Goal: Task Accomplishment & Management: Manage account settings

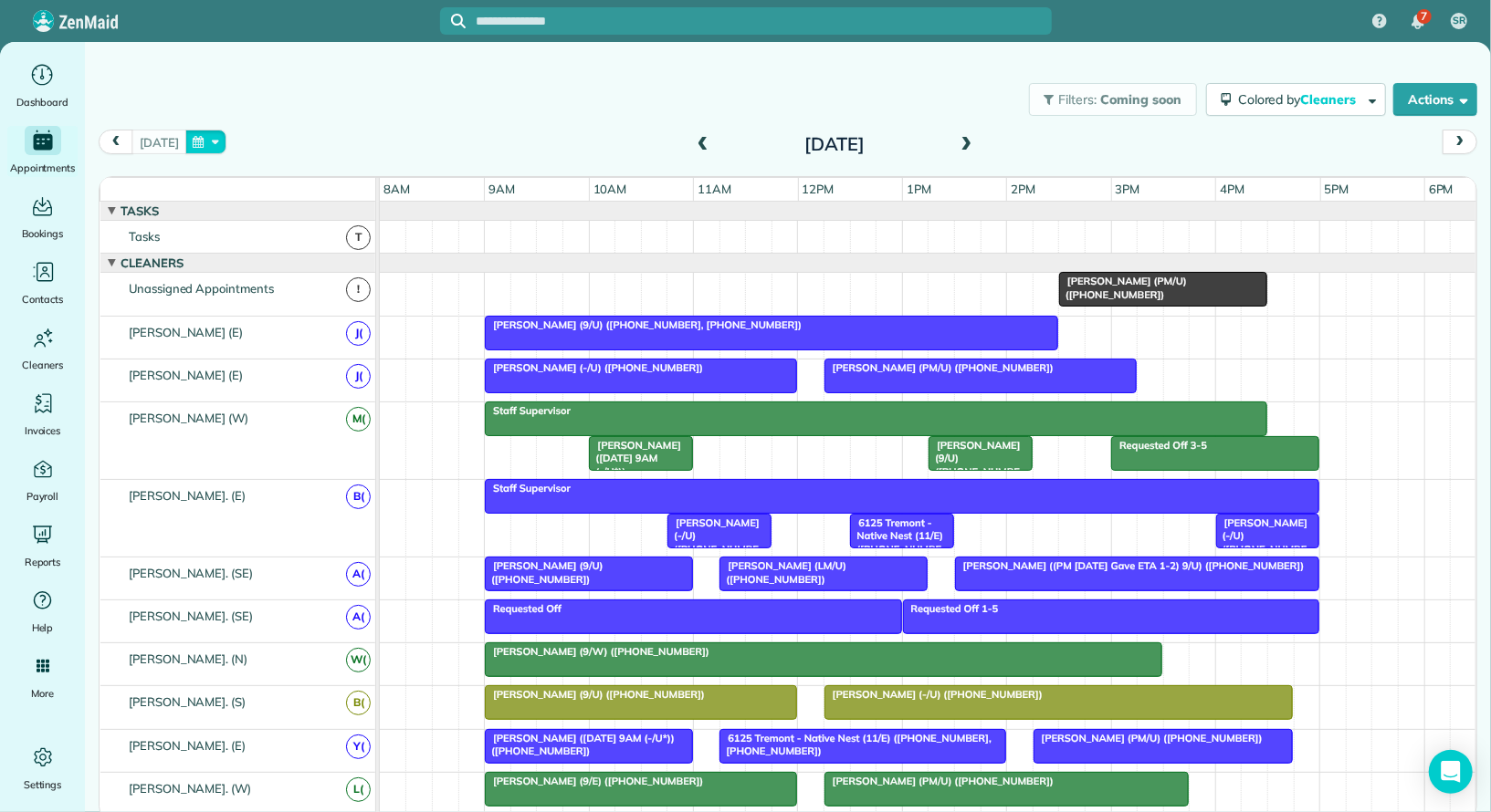
click at [203, 144] on button "button" at bounding box center [206, 142] width 42 height 25
click at [228, 156] on link "Prev" at bounding box center [244, 153] width 50 height 45
click at [271, 320] on link "29" at bounding box center [274, 323] width 29 height 29
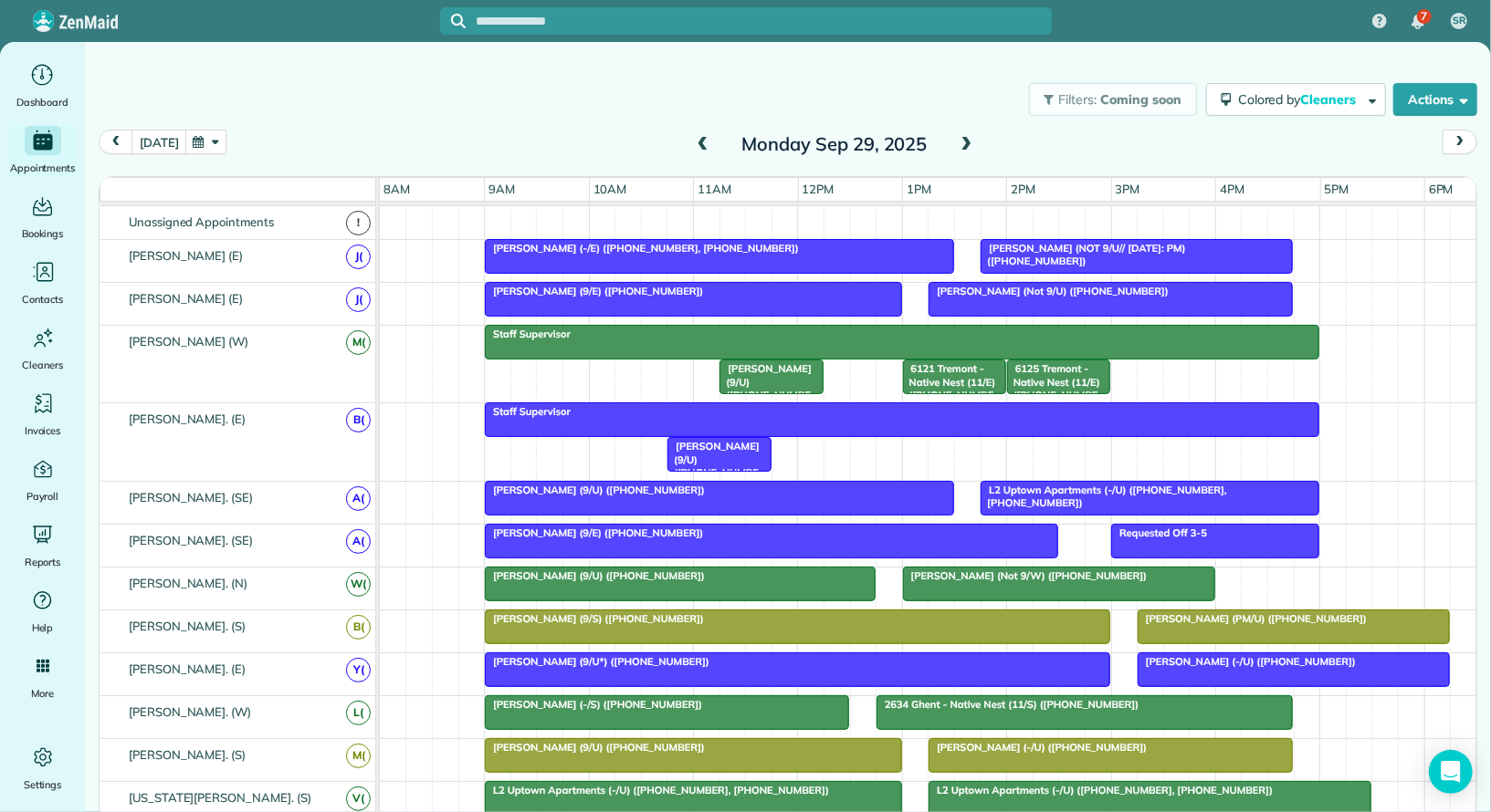
click at [788, 148] on div "Monday Sep 29, 2025" at bounding box center [834, 144] width 292 height 29
click at [788, 146] on span at bounding box center [965, 144] width 20 height 16
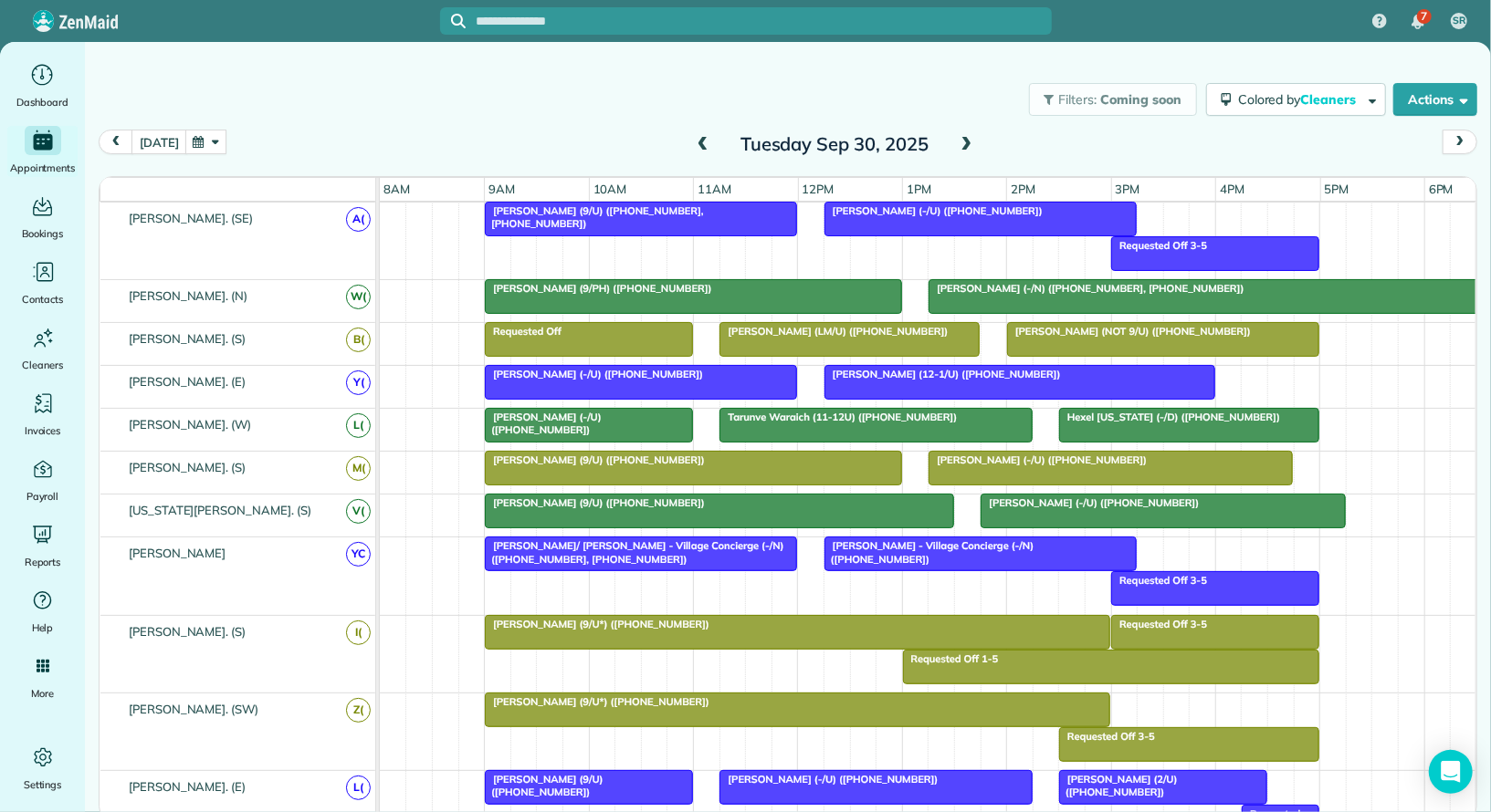
scroll to position [561, 0]
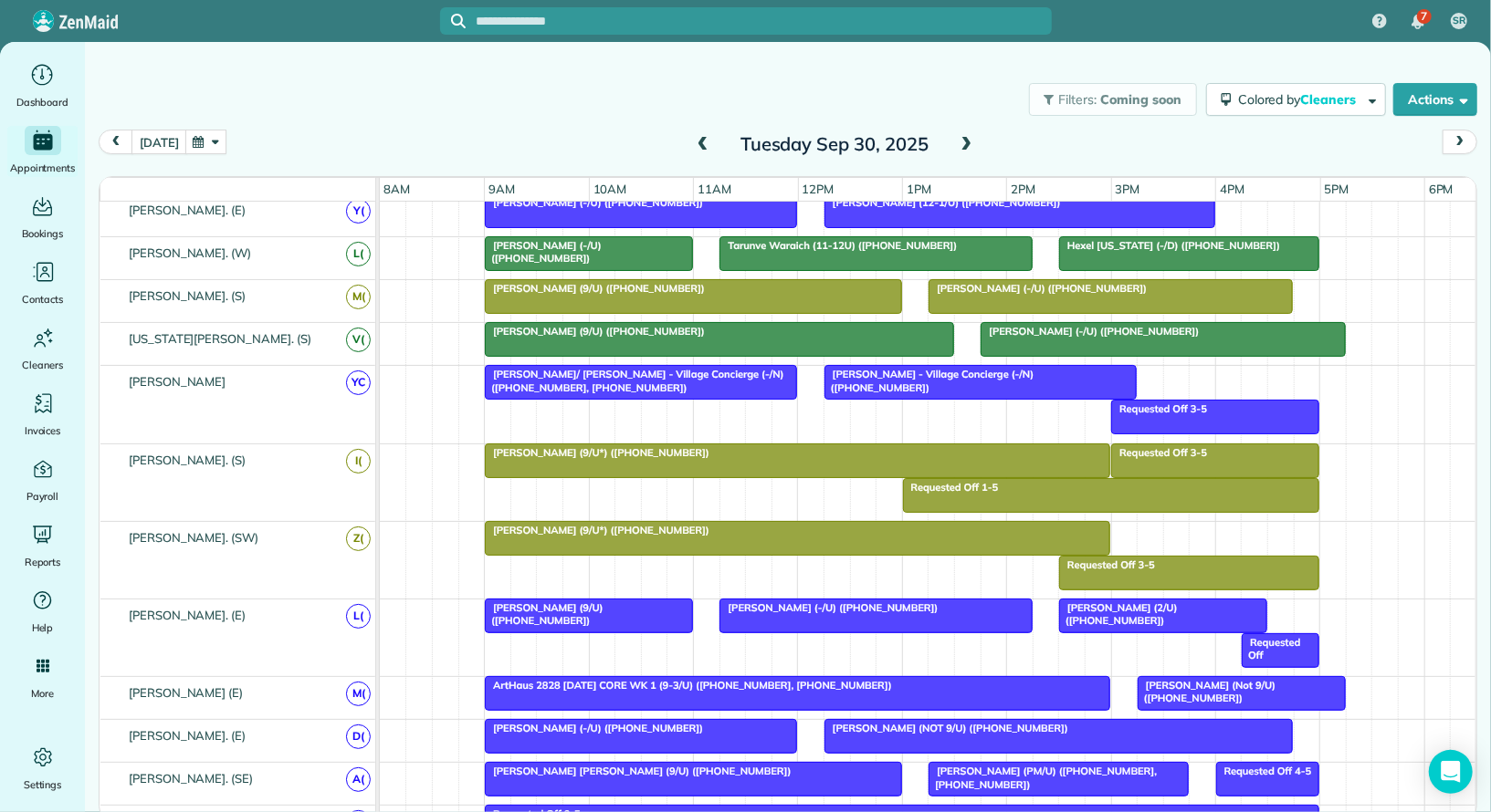
click at [788, 151] on span at bounding box center [965, 144] width 20 height 16
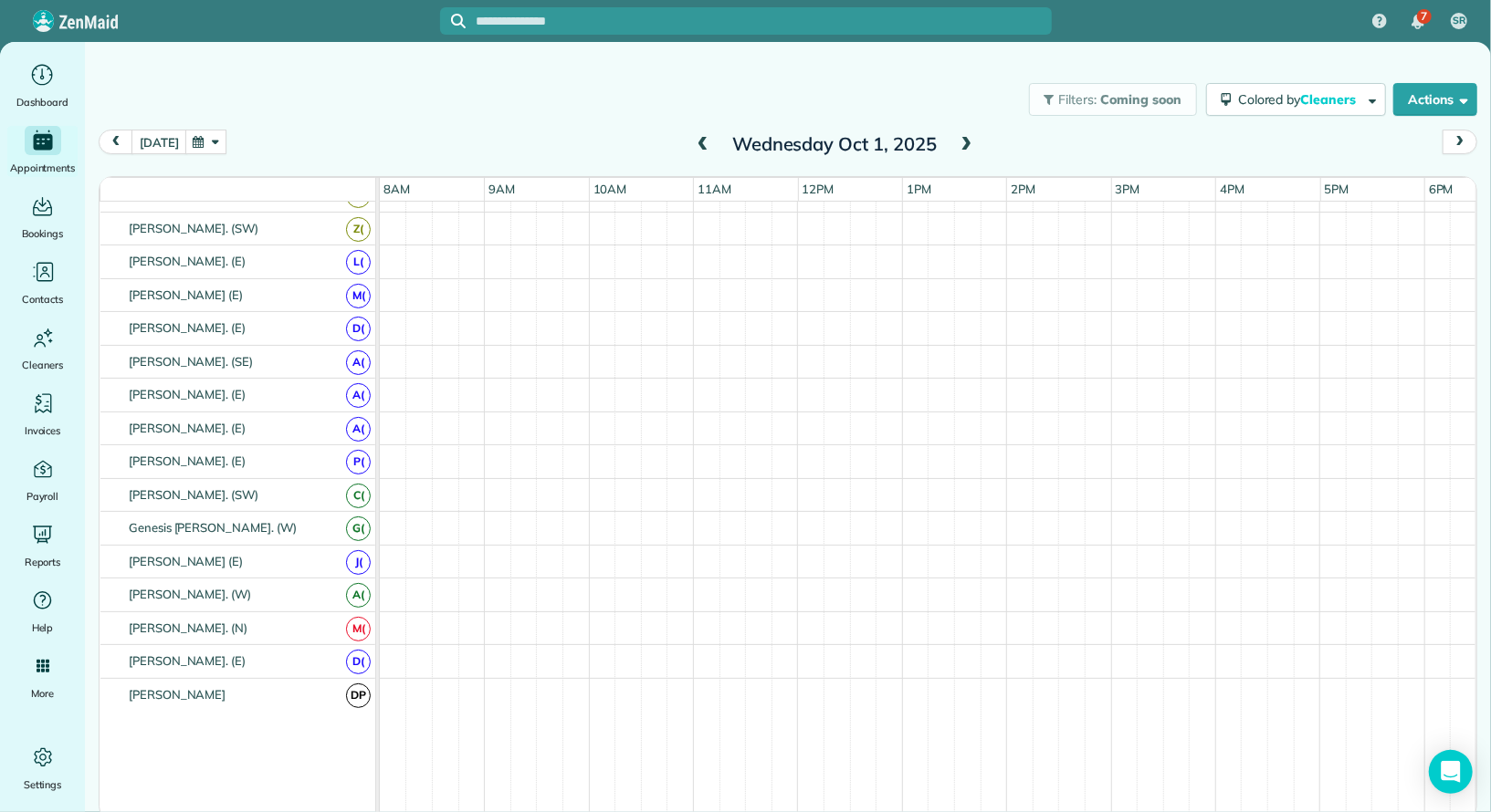
scroll to position [369, 0]
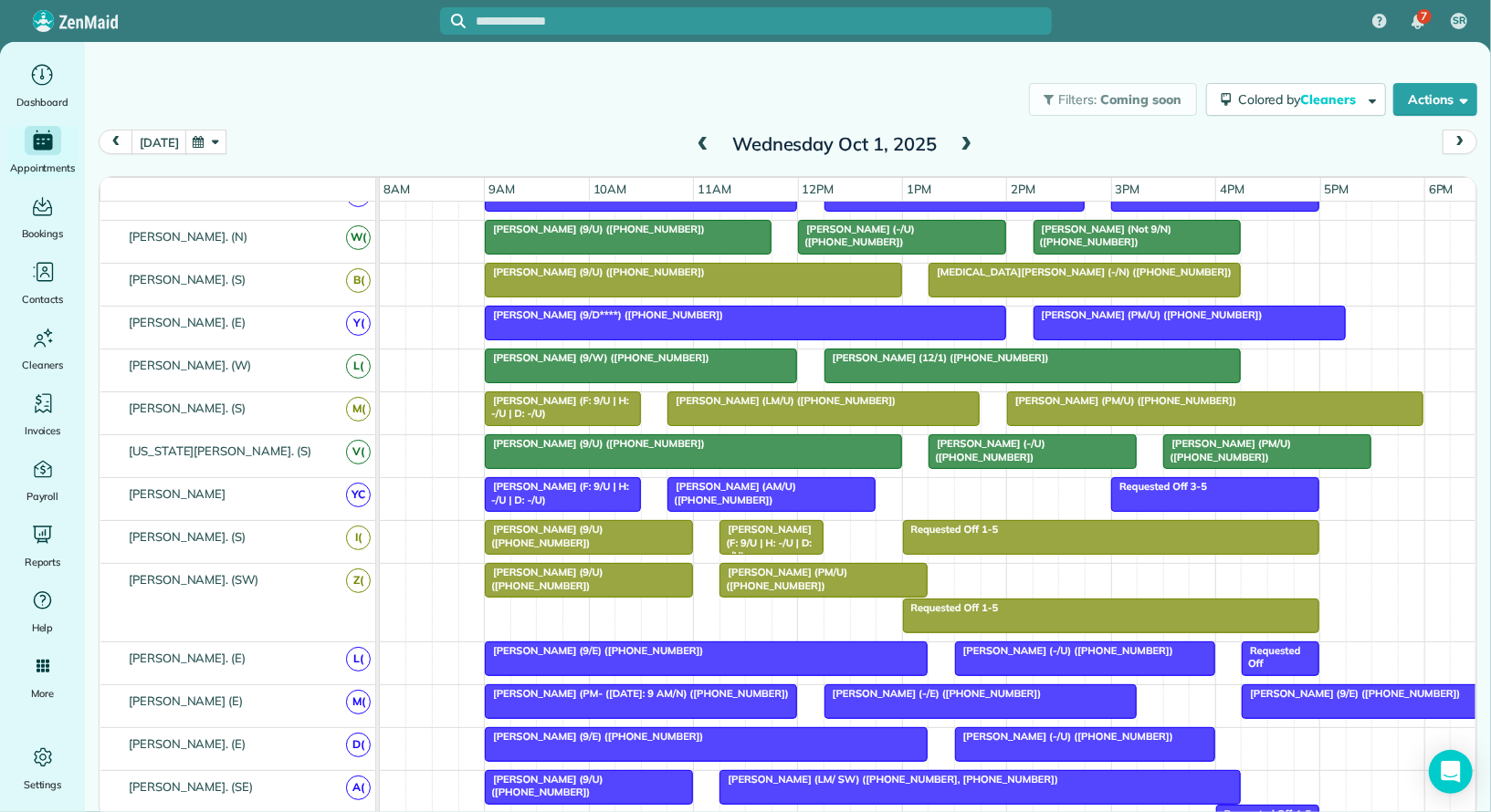
click at [788, 141] on div "Wednesday Oct 1, 2025" at bounding box center [834, 144] width 292 height 29
click at [788, 141] on span at bounding box center [965, 144] width 20 height 16
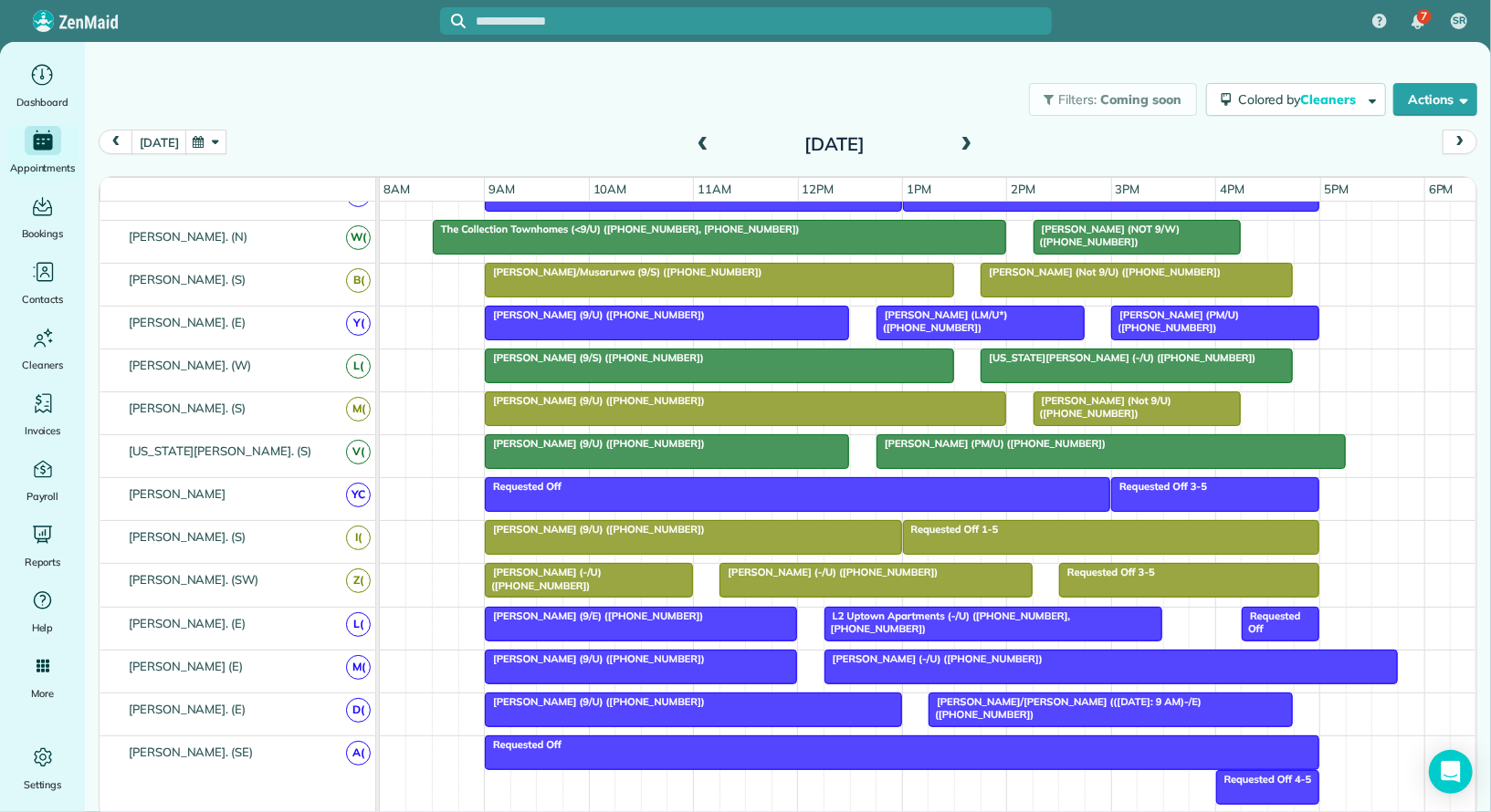
click at [788, 145] on span at bounding box center [965, 144] width 20 height 16
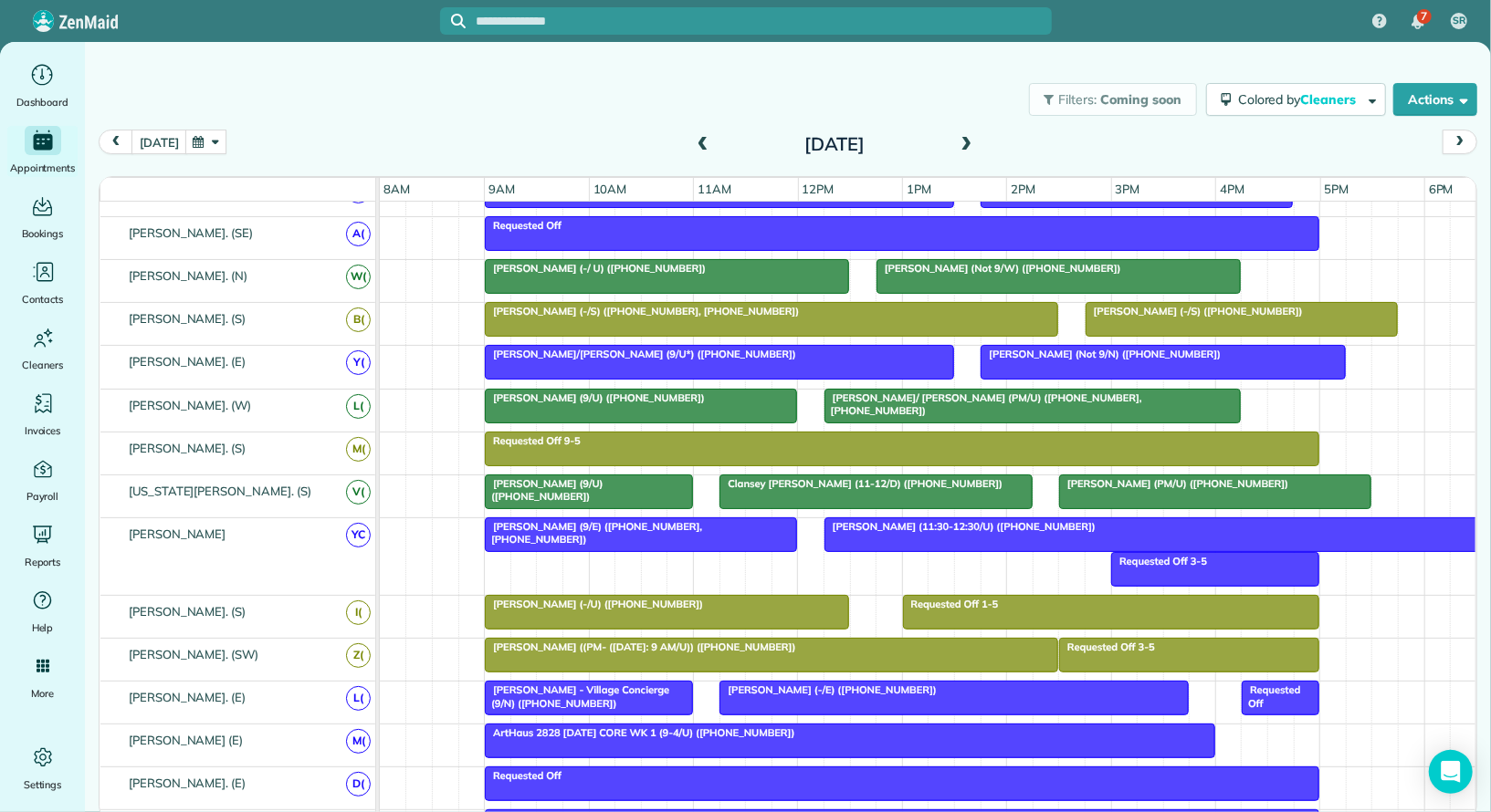
click at [693, 143] on span at bounding box center [703, 144] width 20 height 16
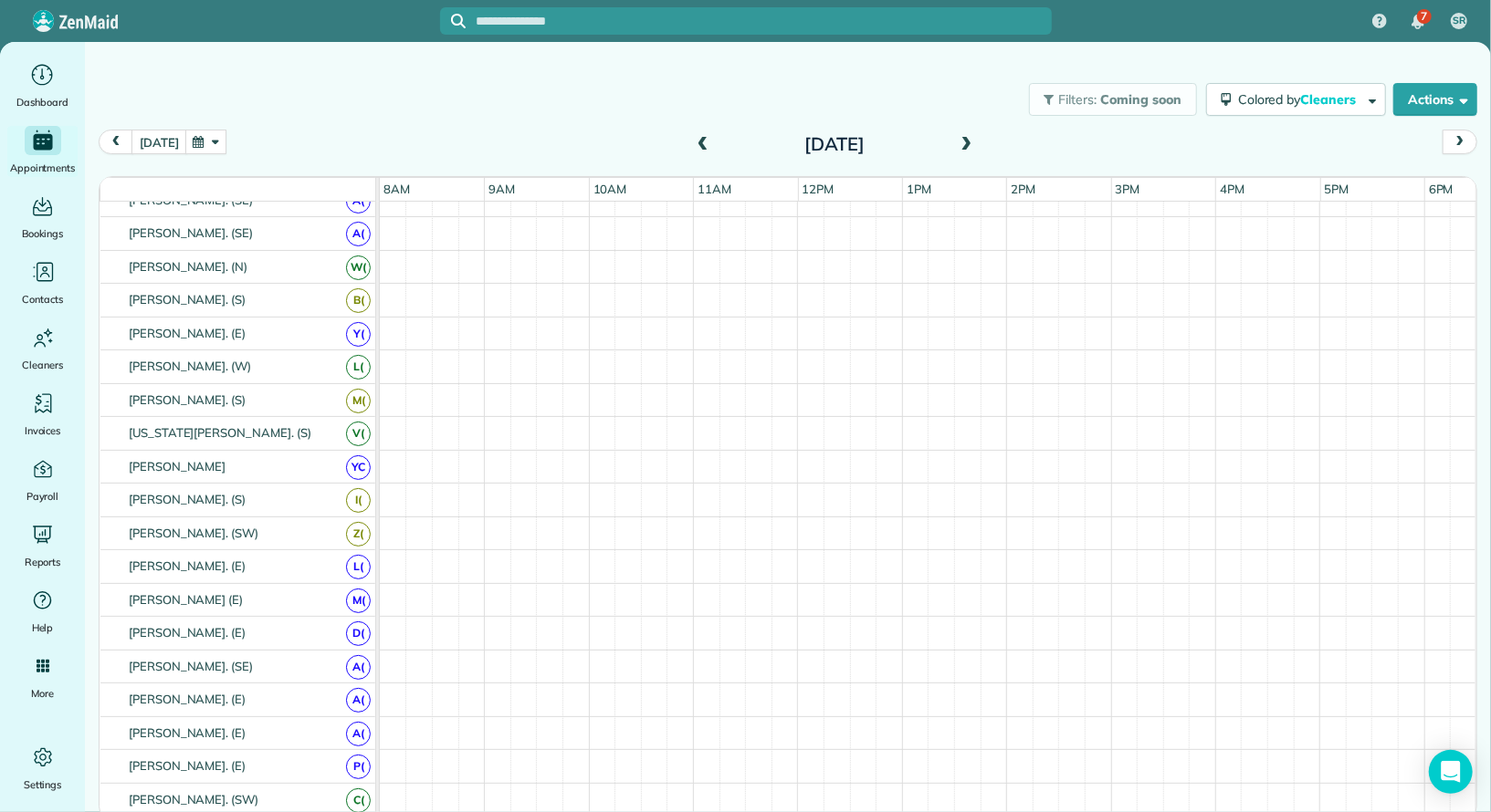
click at [693, 143] on span at bounding box center [703, 144] width 20 height 16
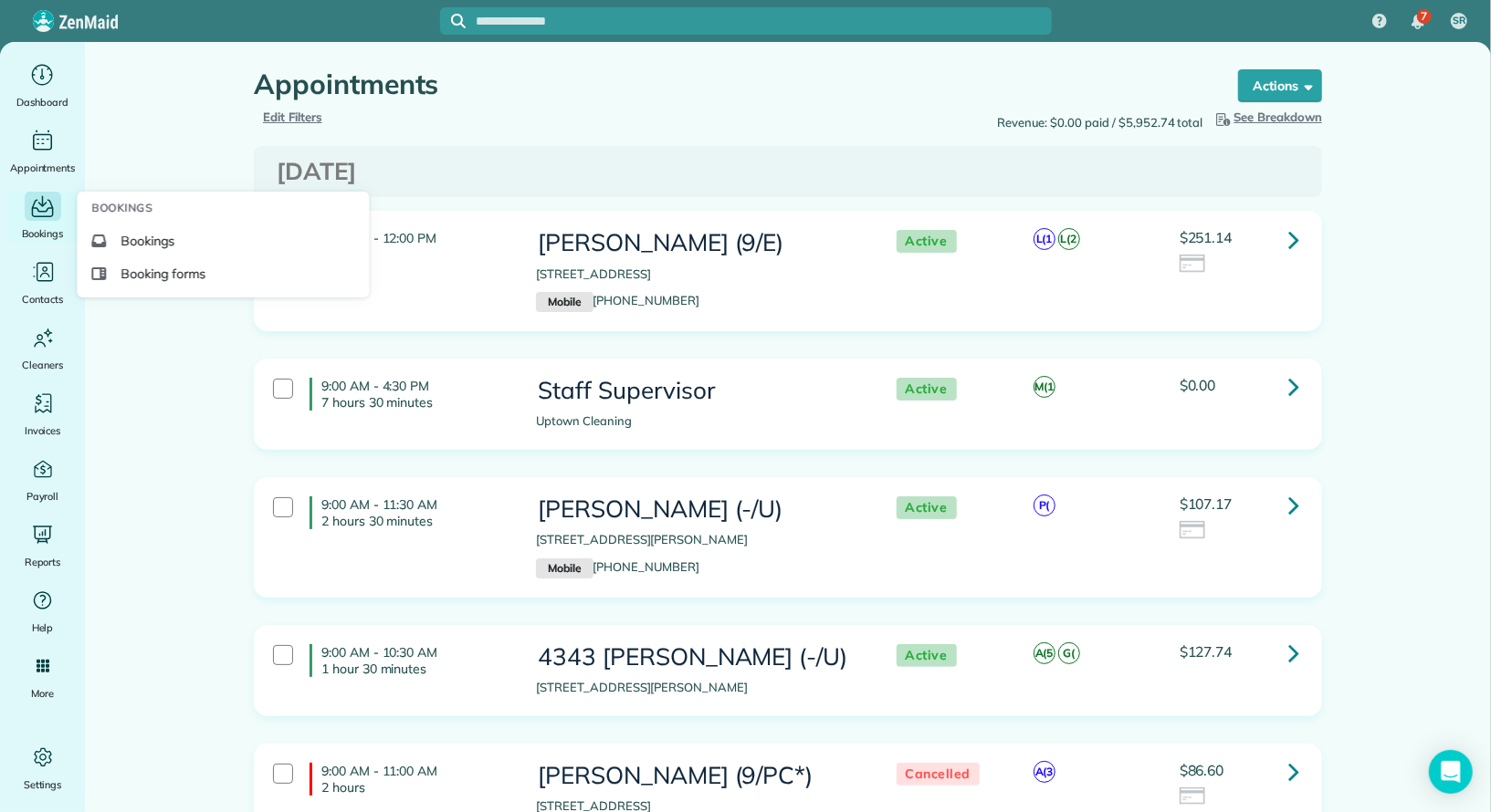
click at [43, 204] on icon "Main" at bounding box center [43, 202] width 9 height 11
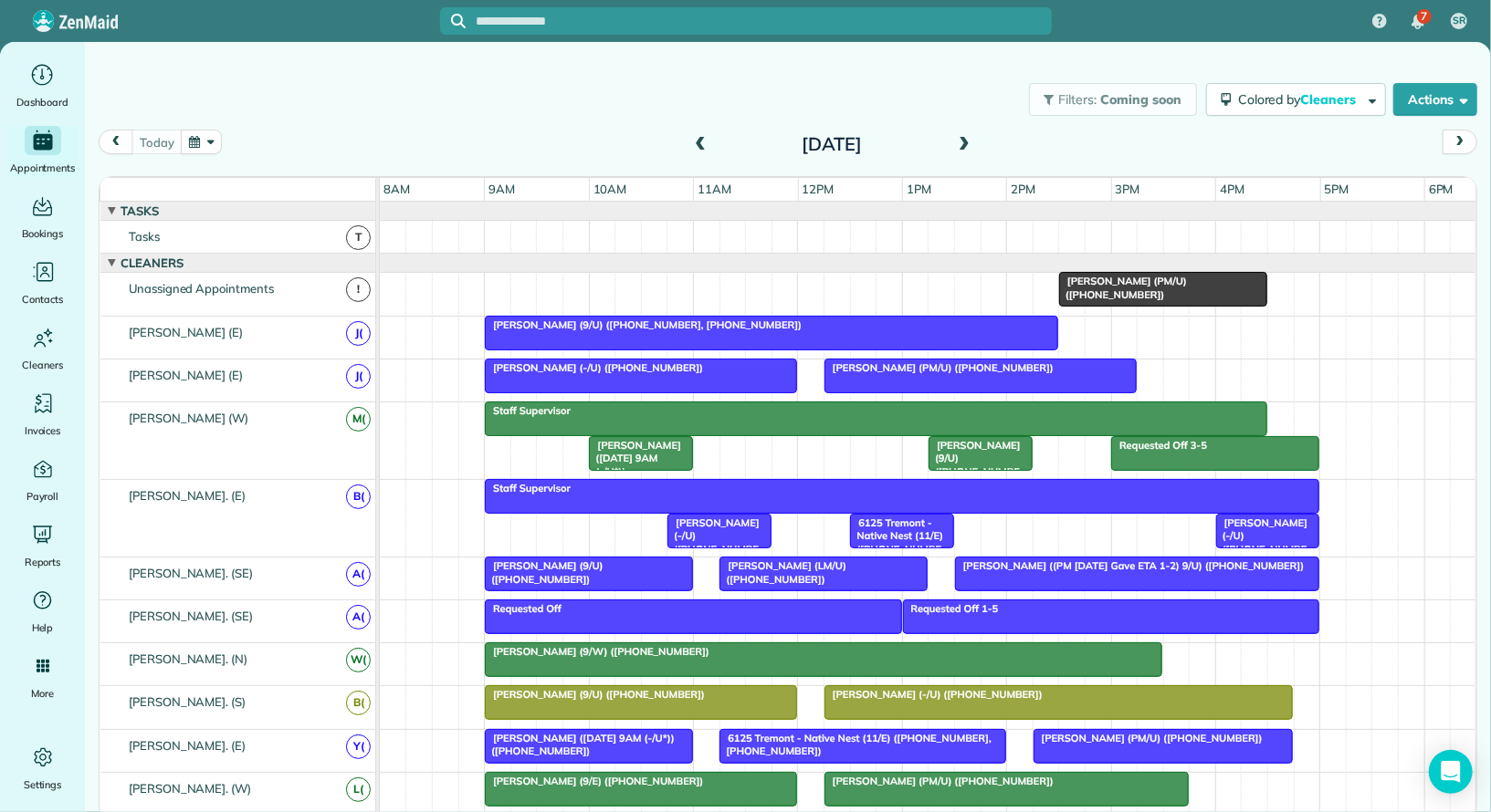
click at [703, 151] on span at bounding box center [700, 144] width 20 height 16
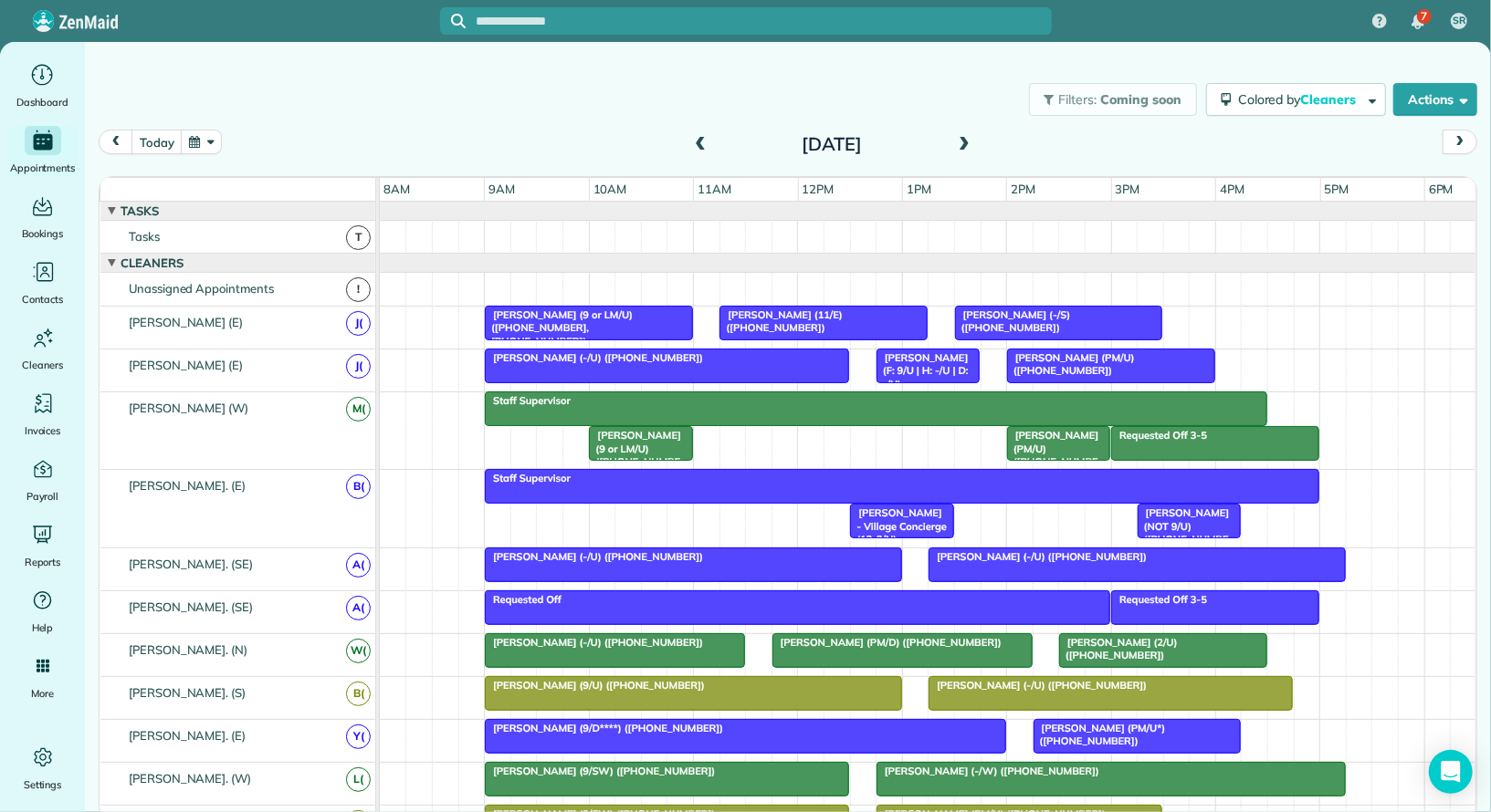
click at [967, 150] on span at bounding box center [963, 144] width 20 height 16
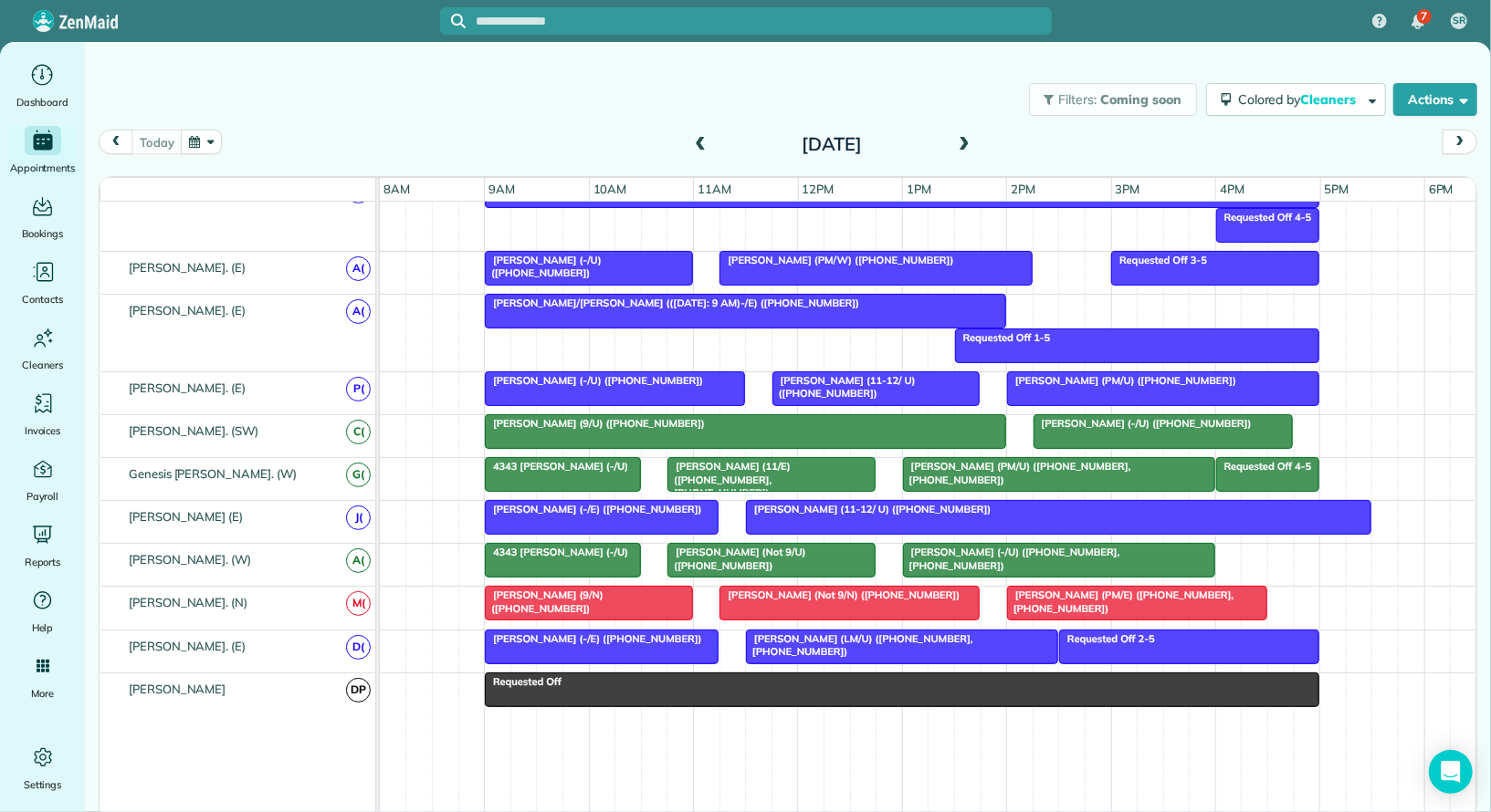
scroll to position [735, 0]
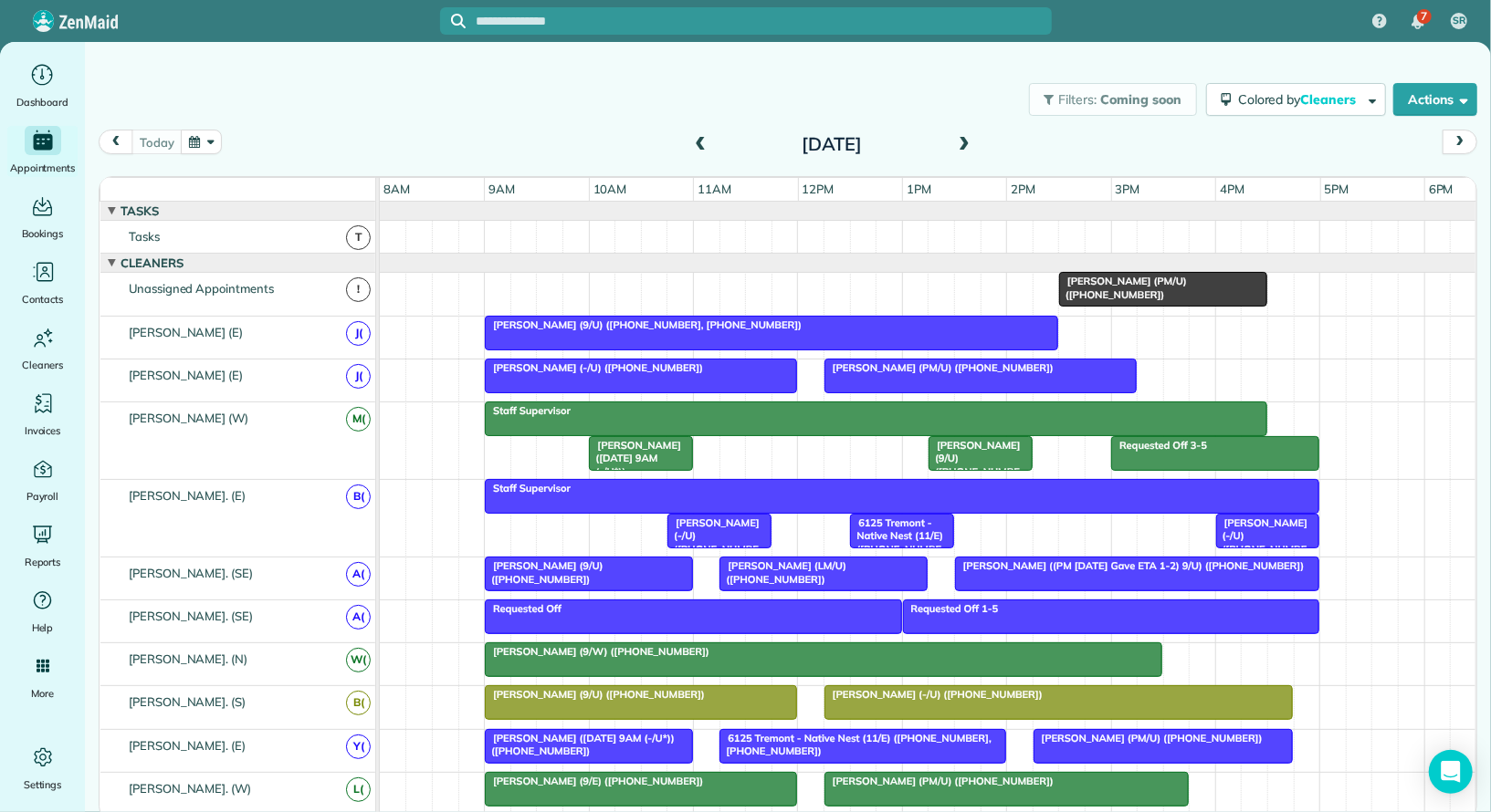
click at [700, 143] on span at bounding box center [700, 144] width 20 height 16
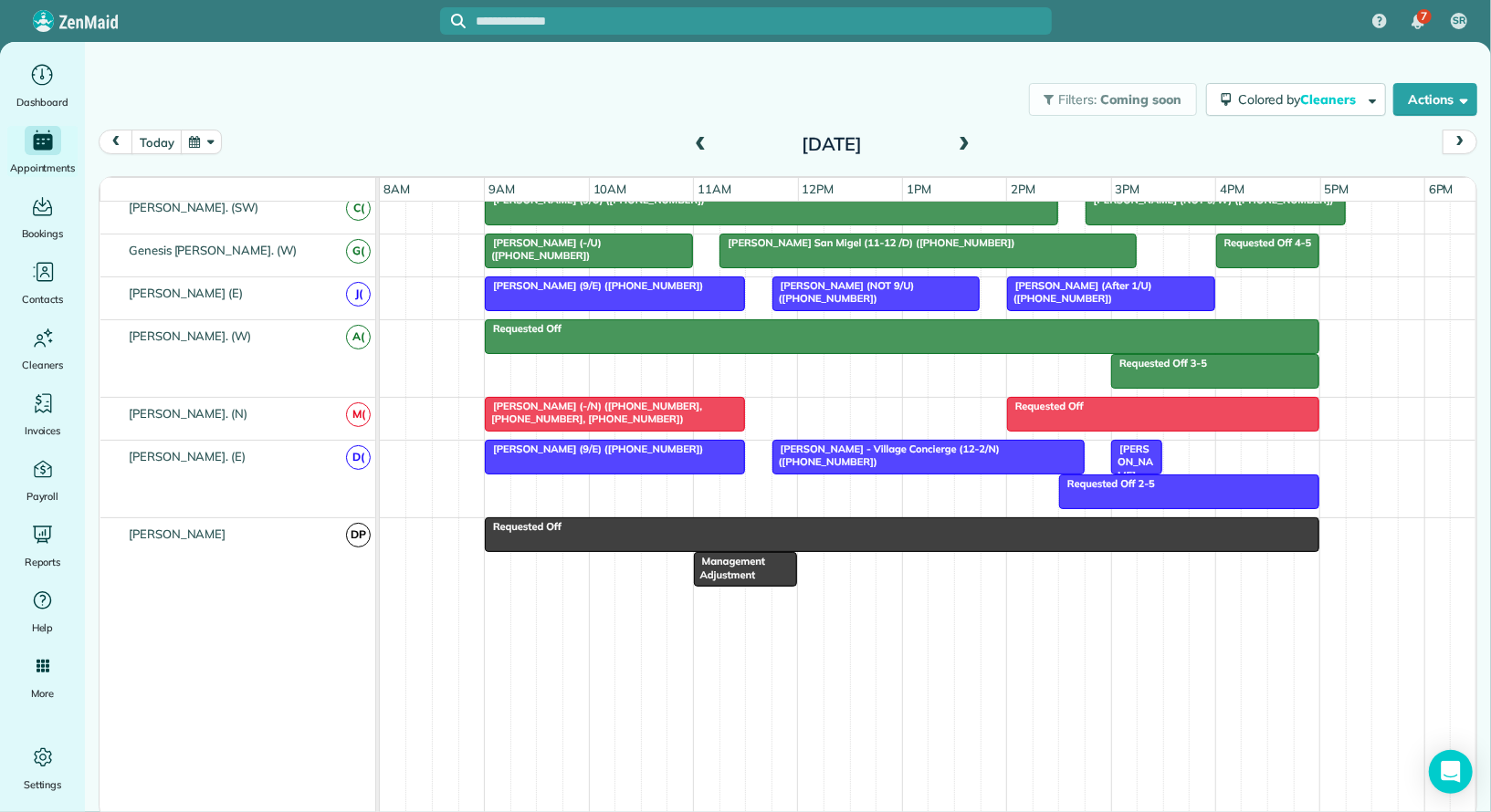
click at [649, 399] on div "[PERSON_NAME] (-/N) ([PHONE_NUMBER], [PHONE_NUMBER], [PHONE_NUMBER])" at bounding box center [615, 413] width 249 height 26
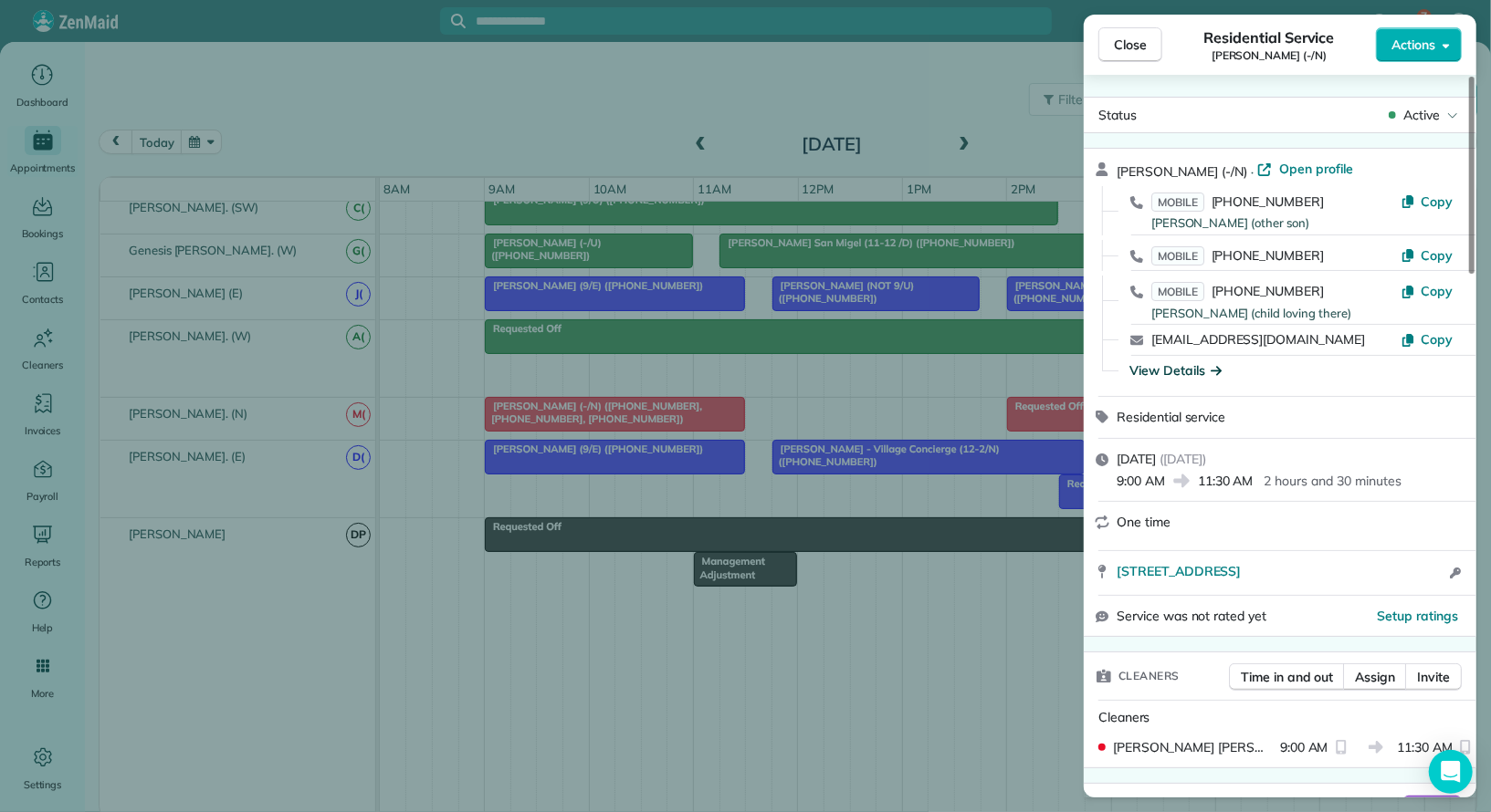
click at [1182, 367] on div "View Details" at bounding box center [1176, 370] width 93 height 18
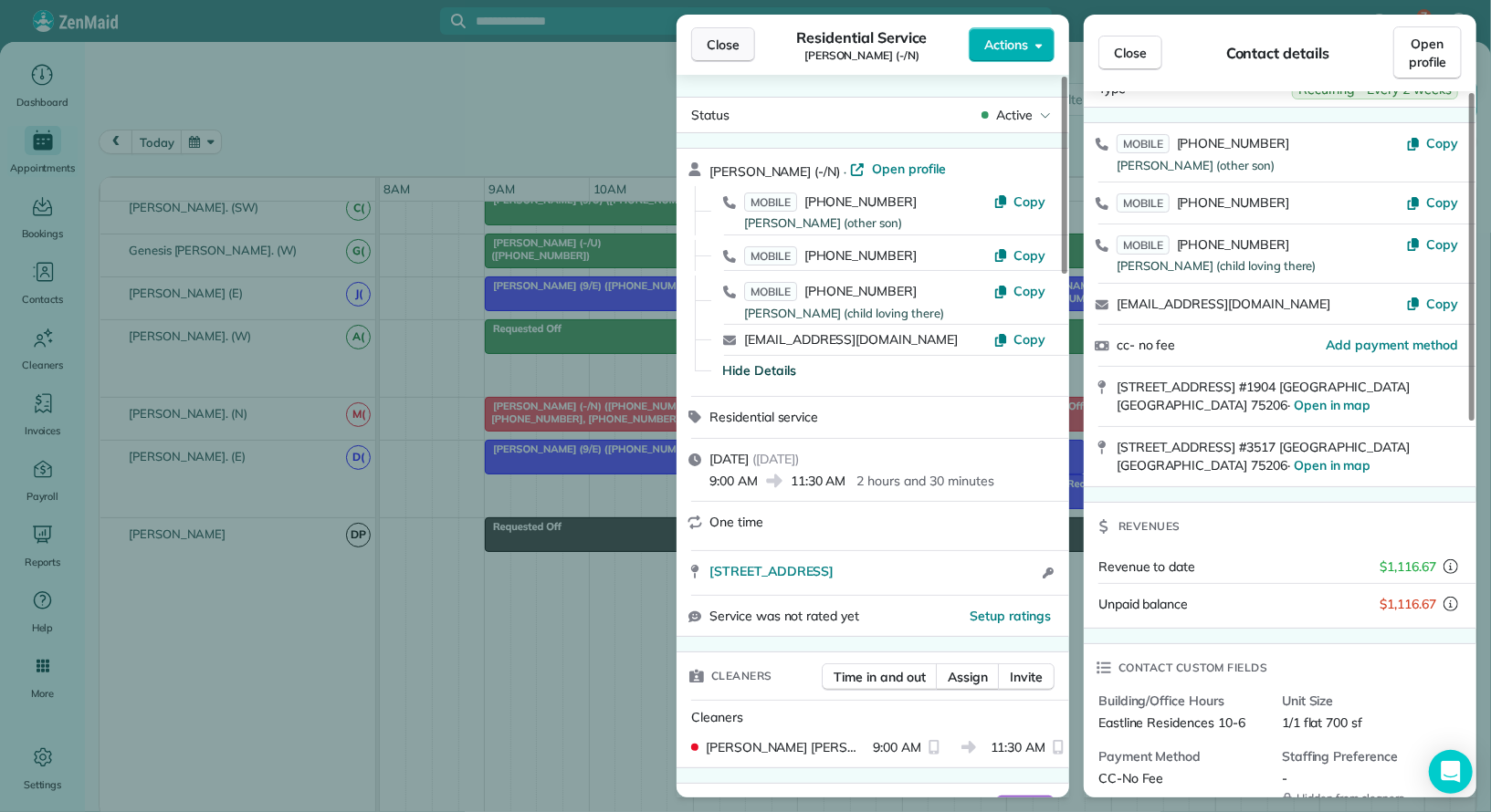
click at [732, 51] on span "Close" at bounding box center [722, 44] width 33 height 18
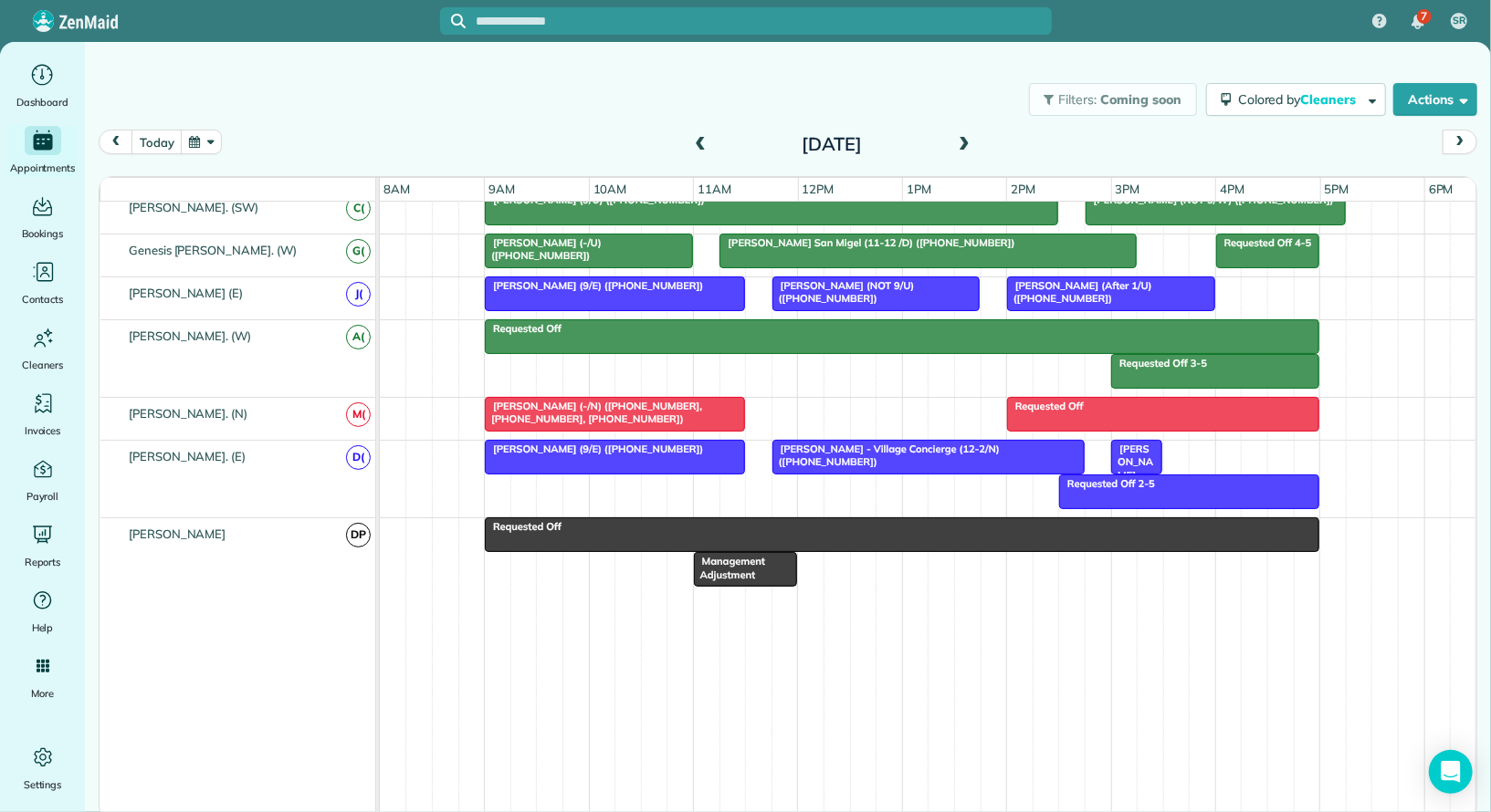
click at [1117, 443] on span "[PERSON_NAME] (9/U) ([PHONE_NUMBER])" at bounding box center [1132, 488] width 44 height 92
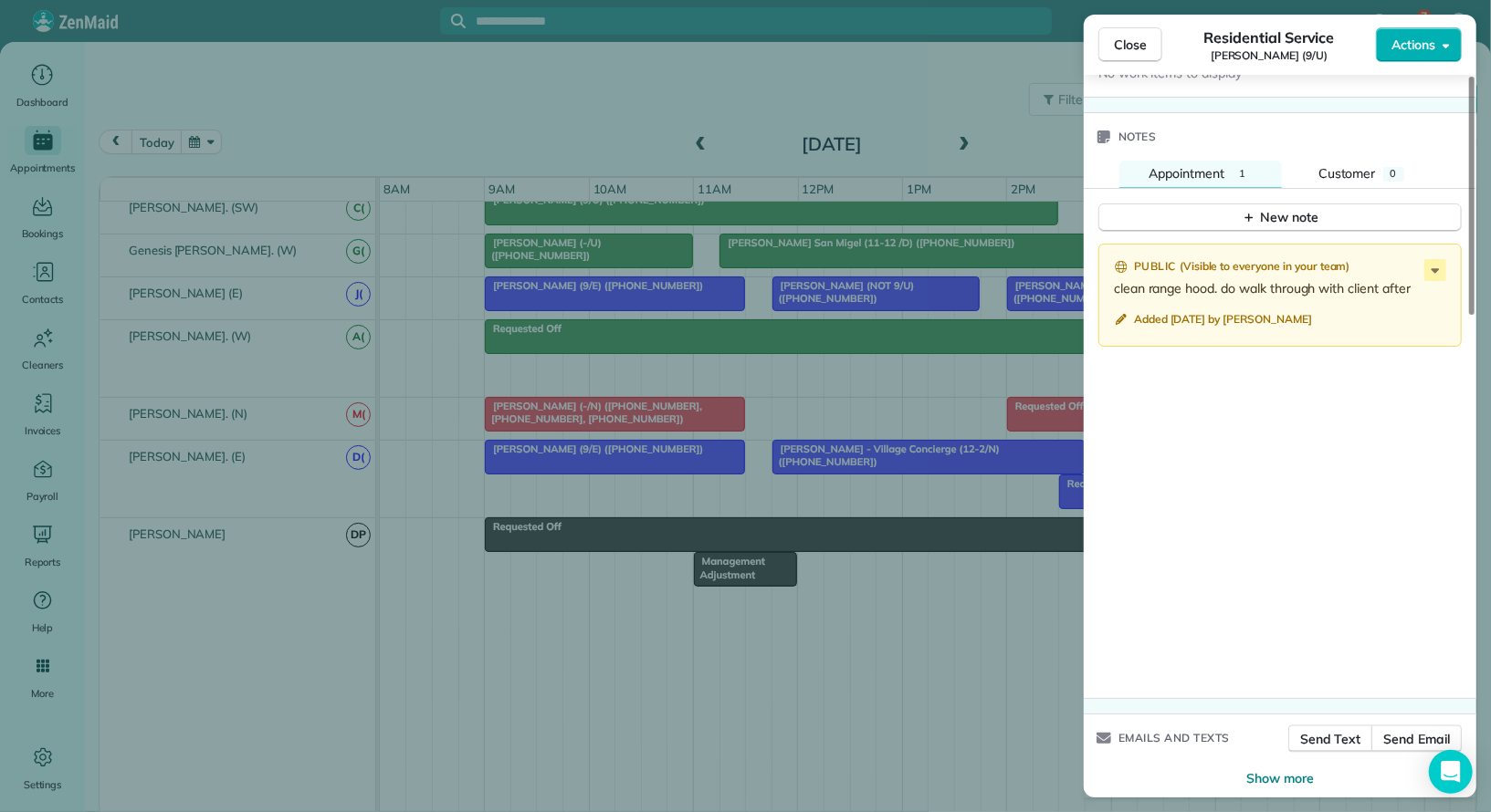
scroll to position [1454, 0]
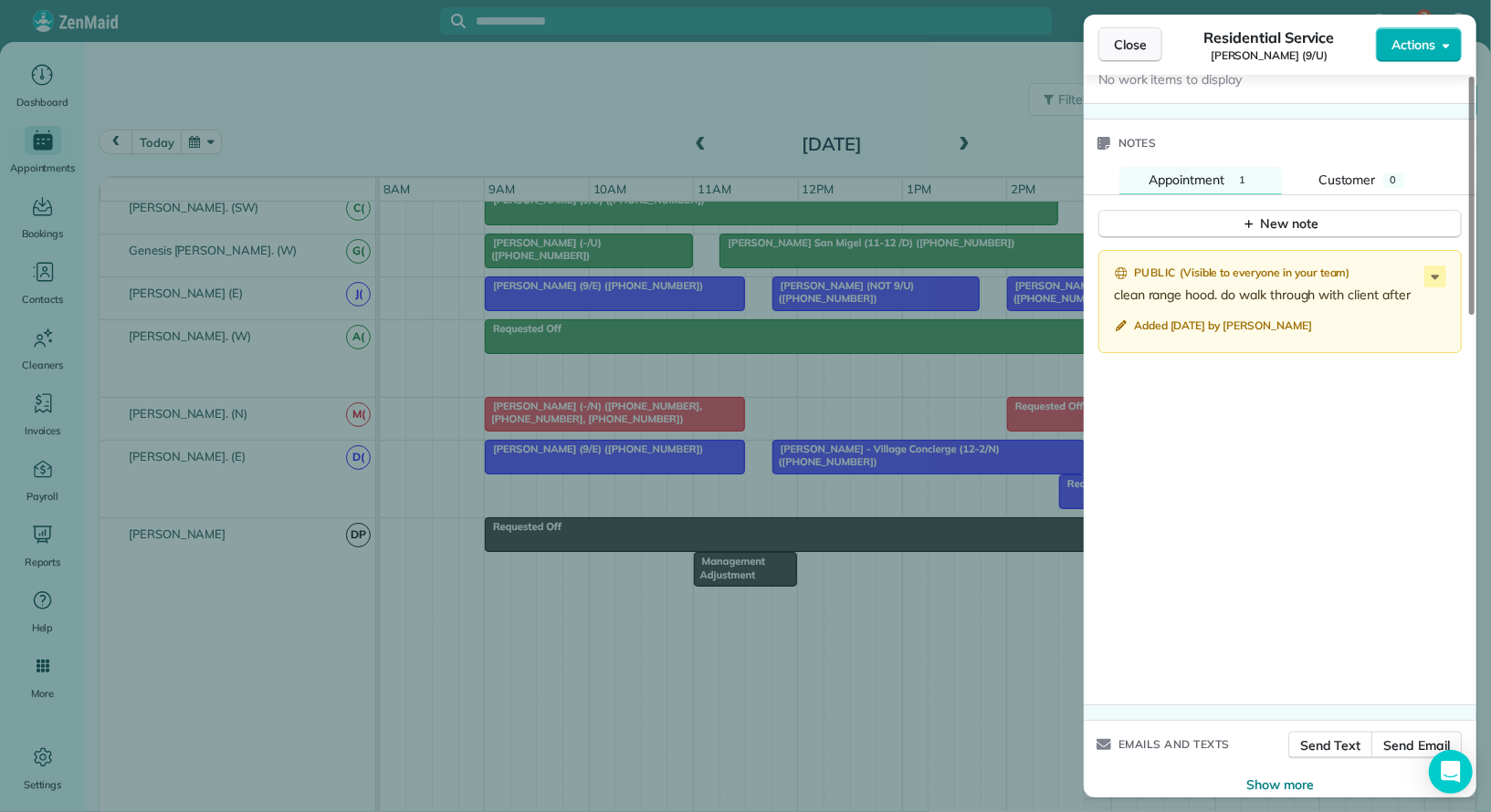
click at [1129, 50] on span "Close" at bounding box center [1129, 44] width 33 height 18
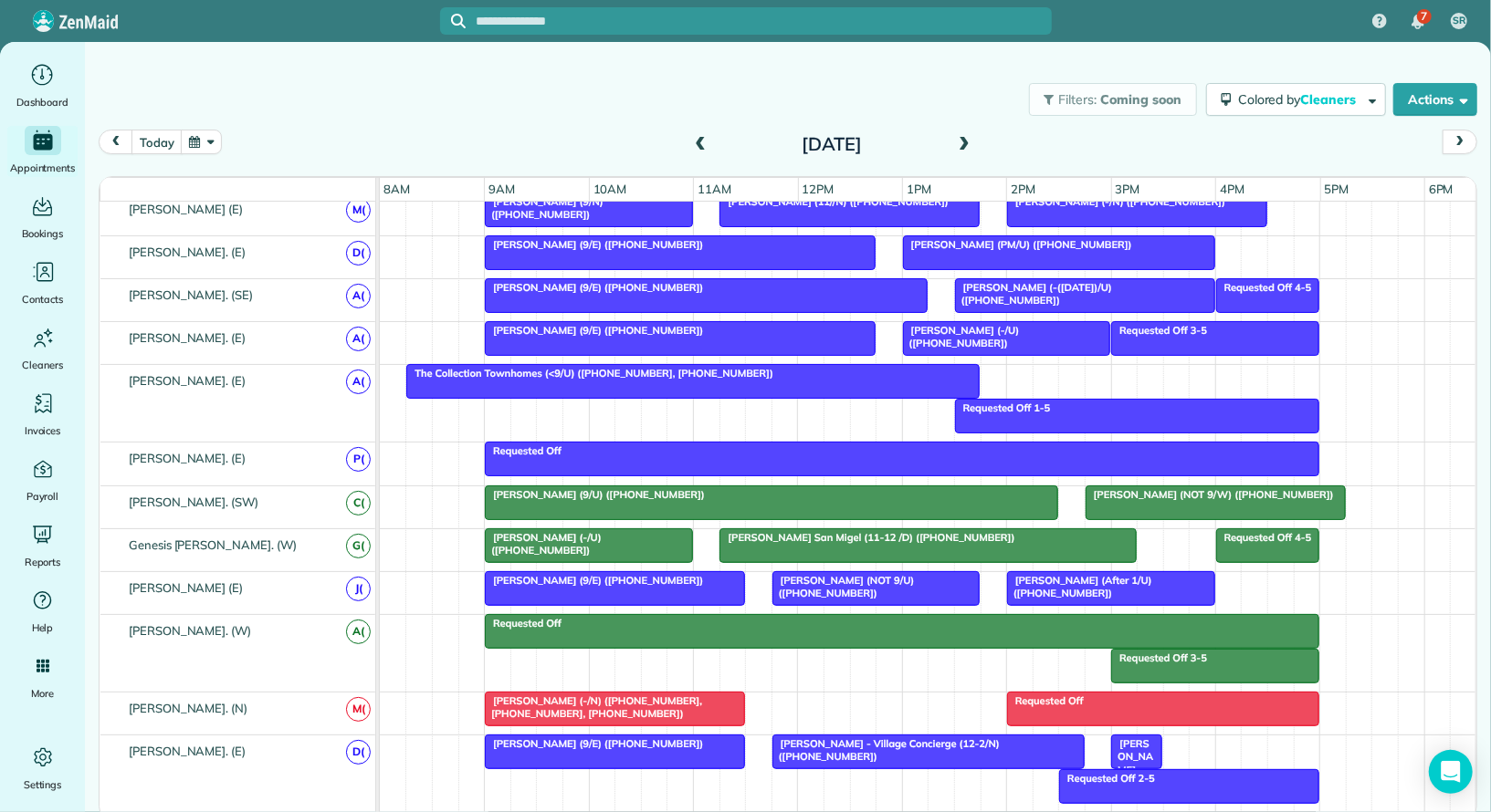
scroll to position [863, 0]
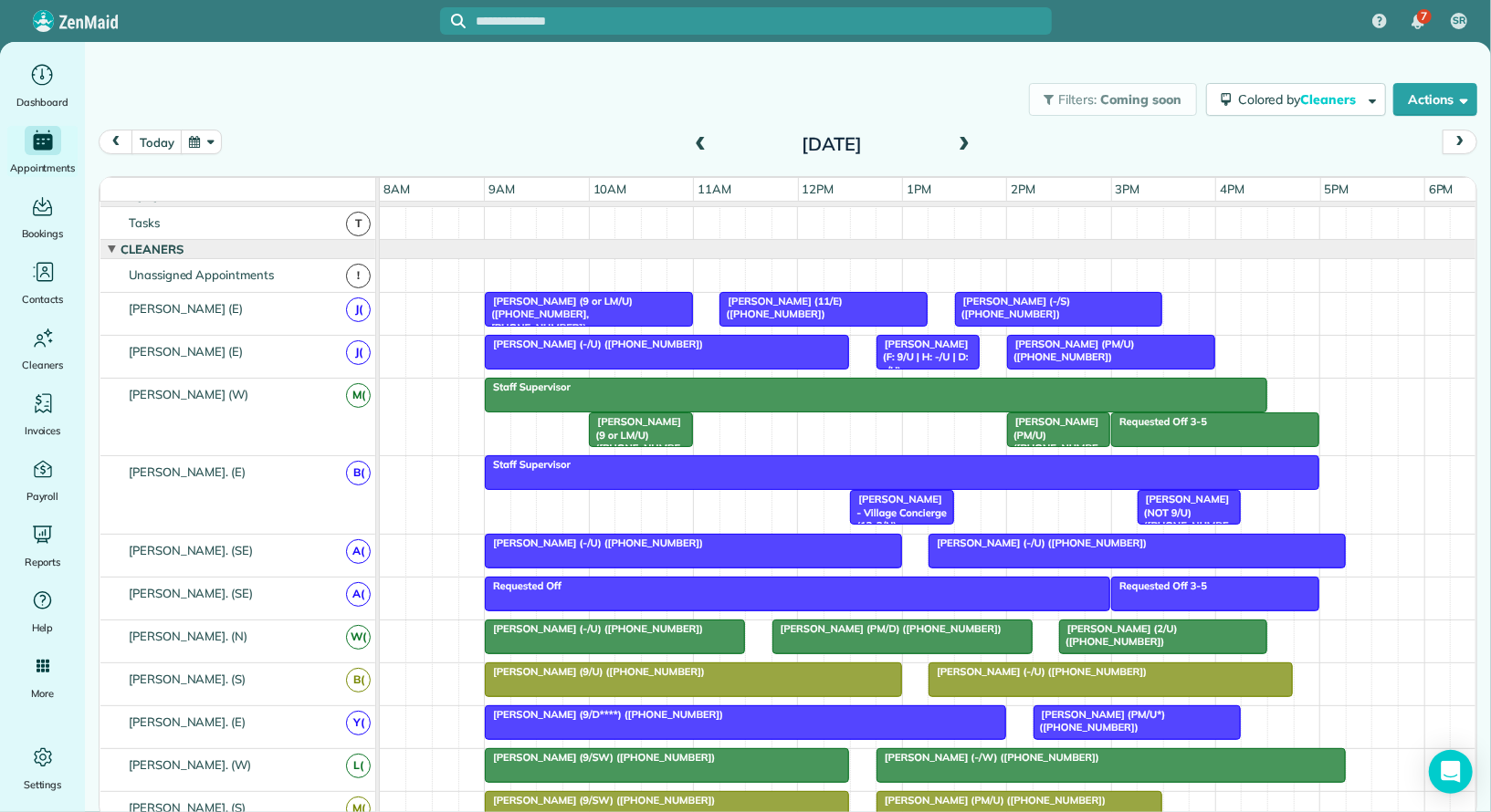
click at [850, 306] on div at bounding box center [823, 309] width 206 height 33
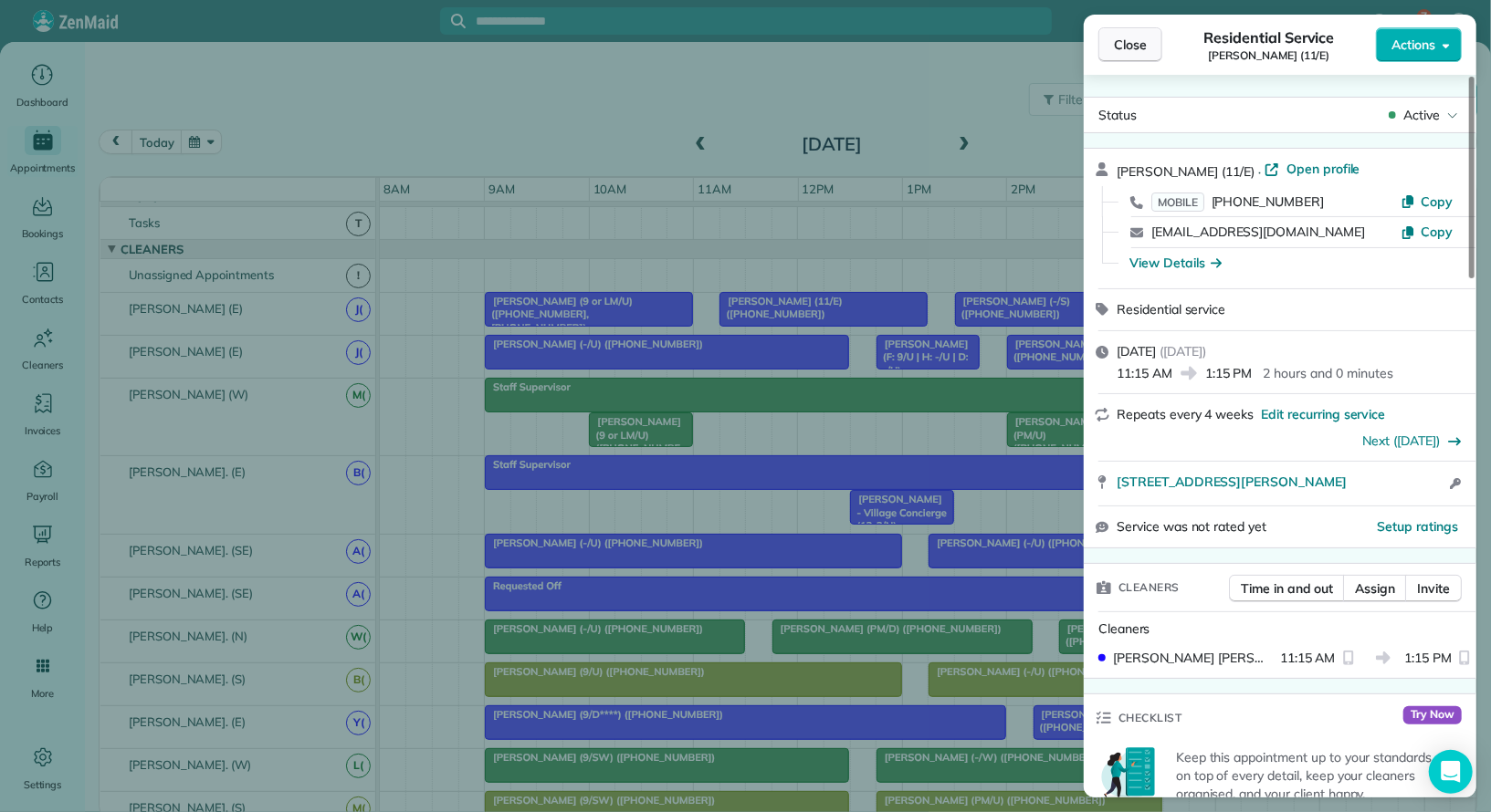
click at [1136, 45] on span "Close" at bounding box center [1129, 44] width 33 height 18
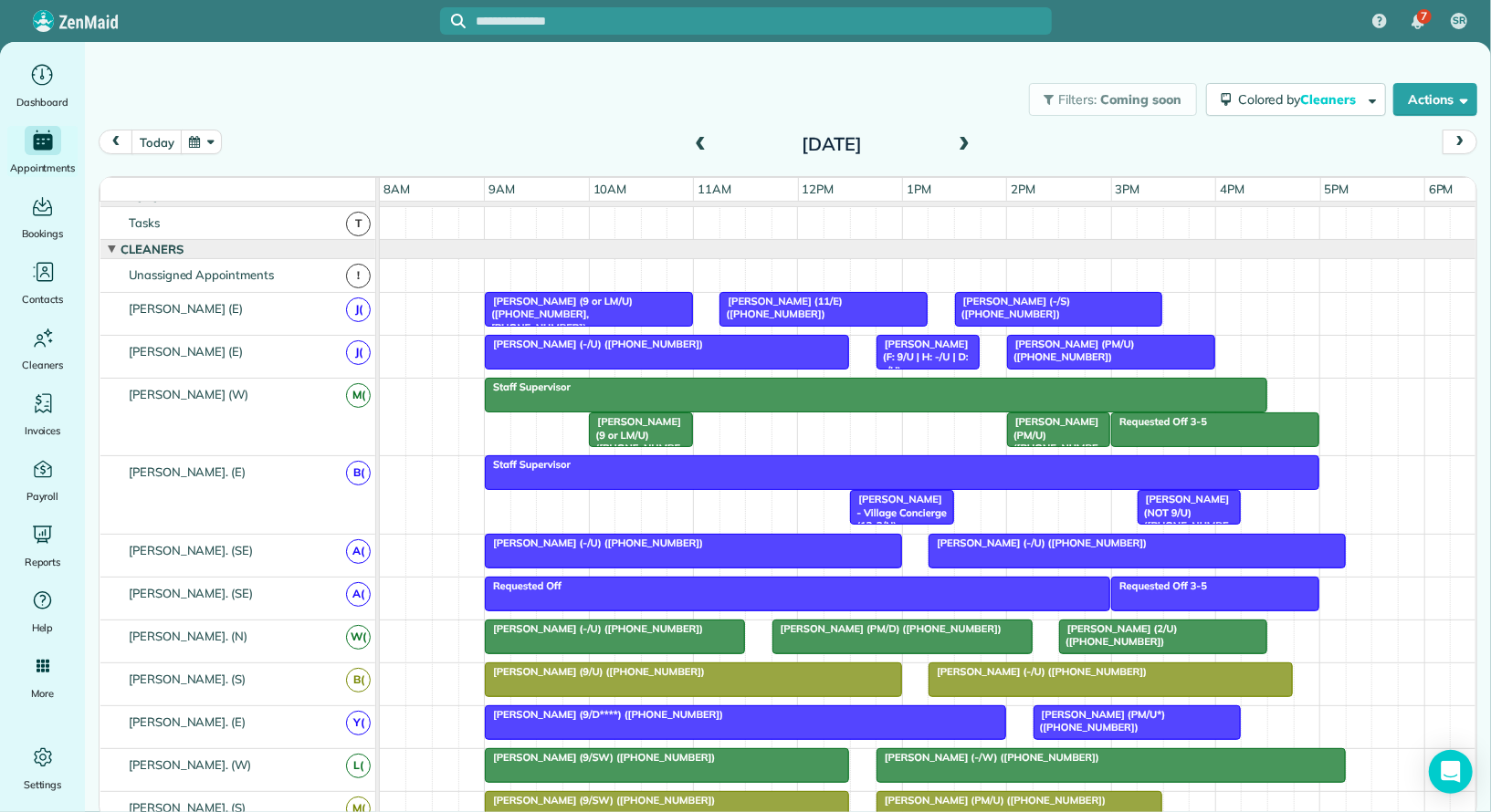
click at [1064, 296] on span "[PERSON_NAME] (-/S) ([PHONE_NUMBER])" at bounding box center [1012, 307] width 117 height 25
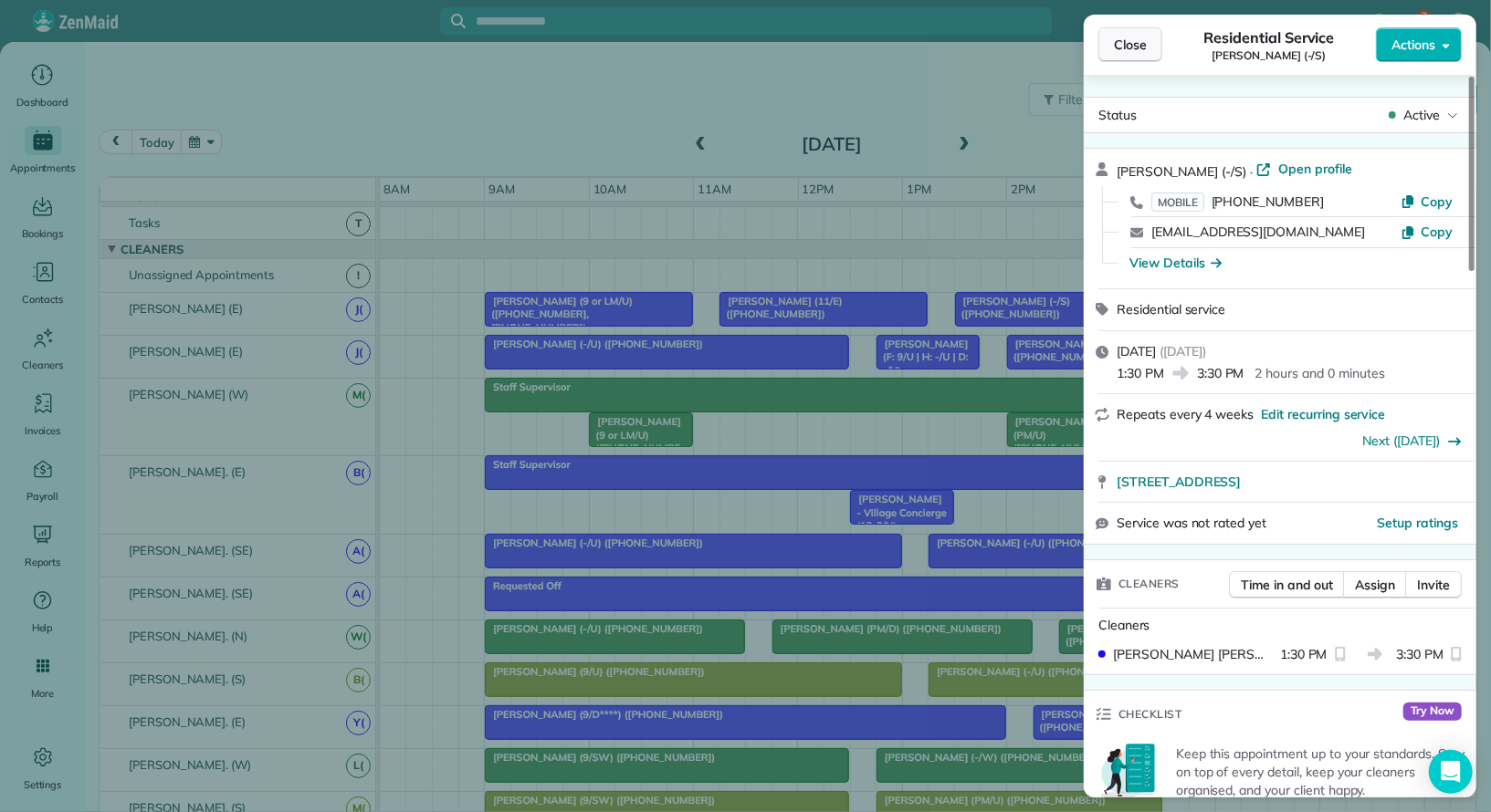
click at [1151, 46] on button "Close" at bounding box center [1130, 44] width 64 height 35
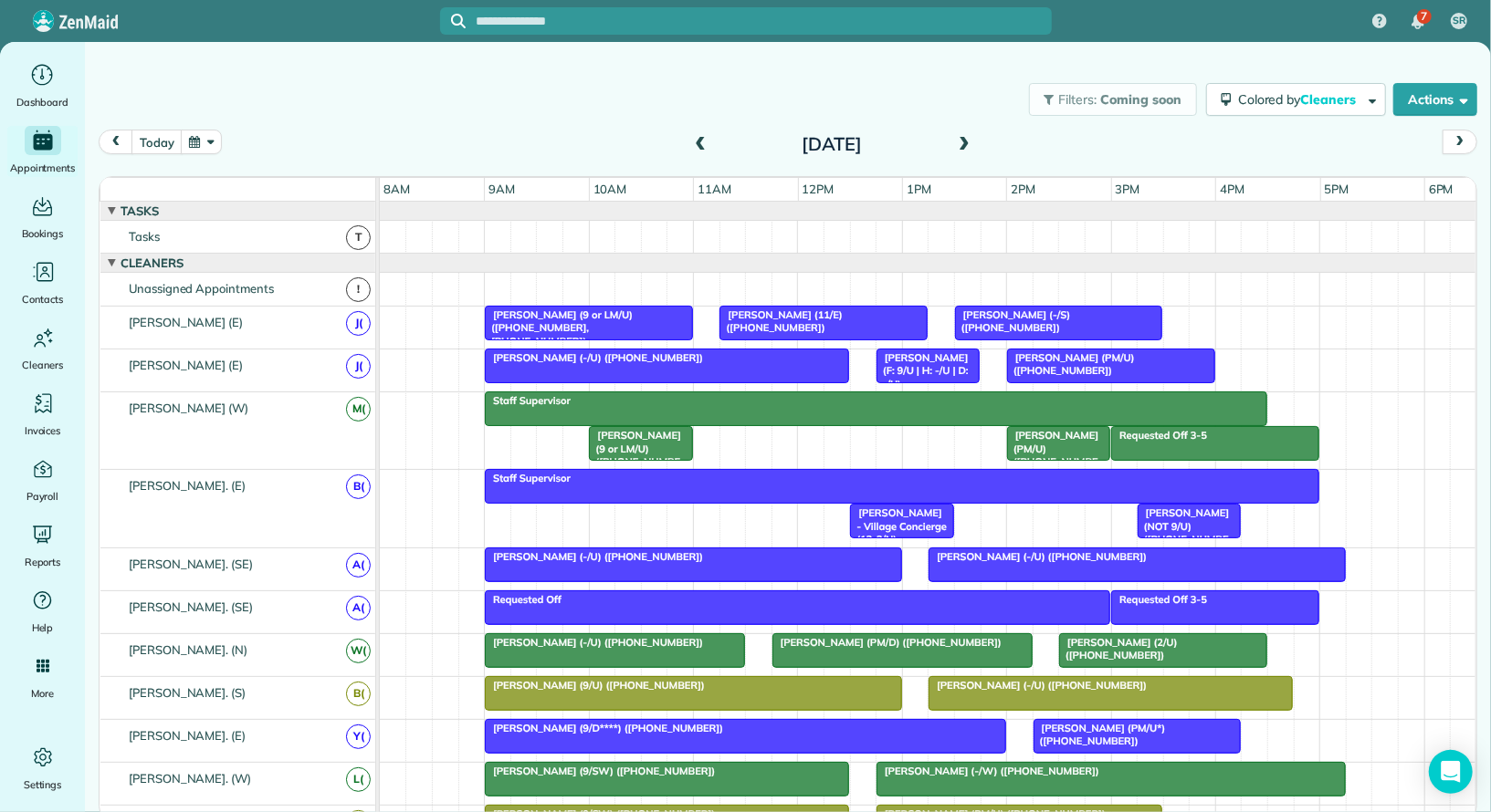
click at [842, 309] on span "[PERSON_NAME] (11/E) ([PHONE_NUMBER])" at bounding box center [780, 321] width 124 height 25
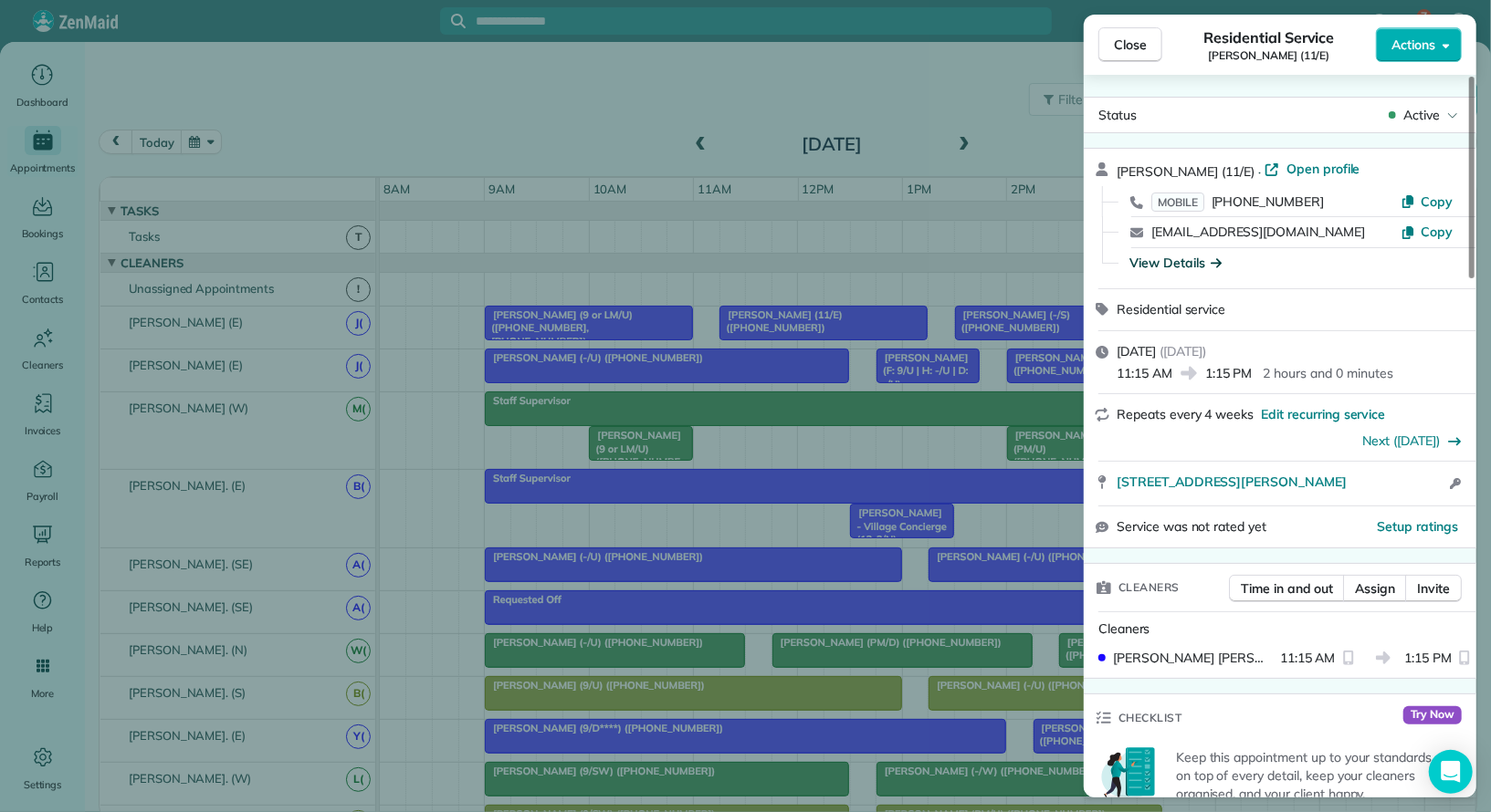
click at [1175, 256] on div "View Details" at bounding box center [1176, 262] width 93 height 18
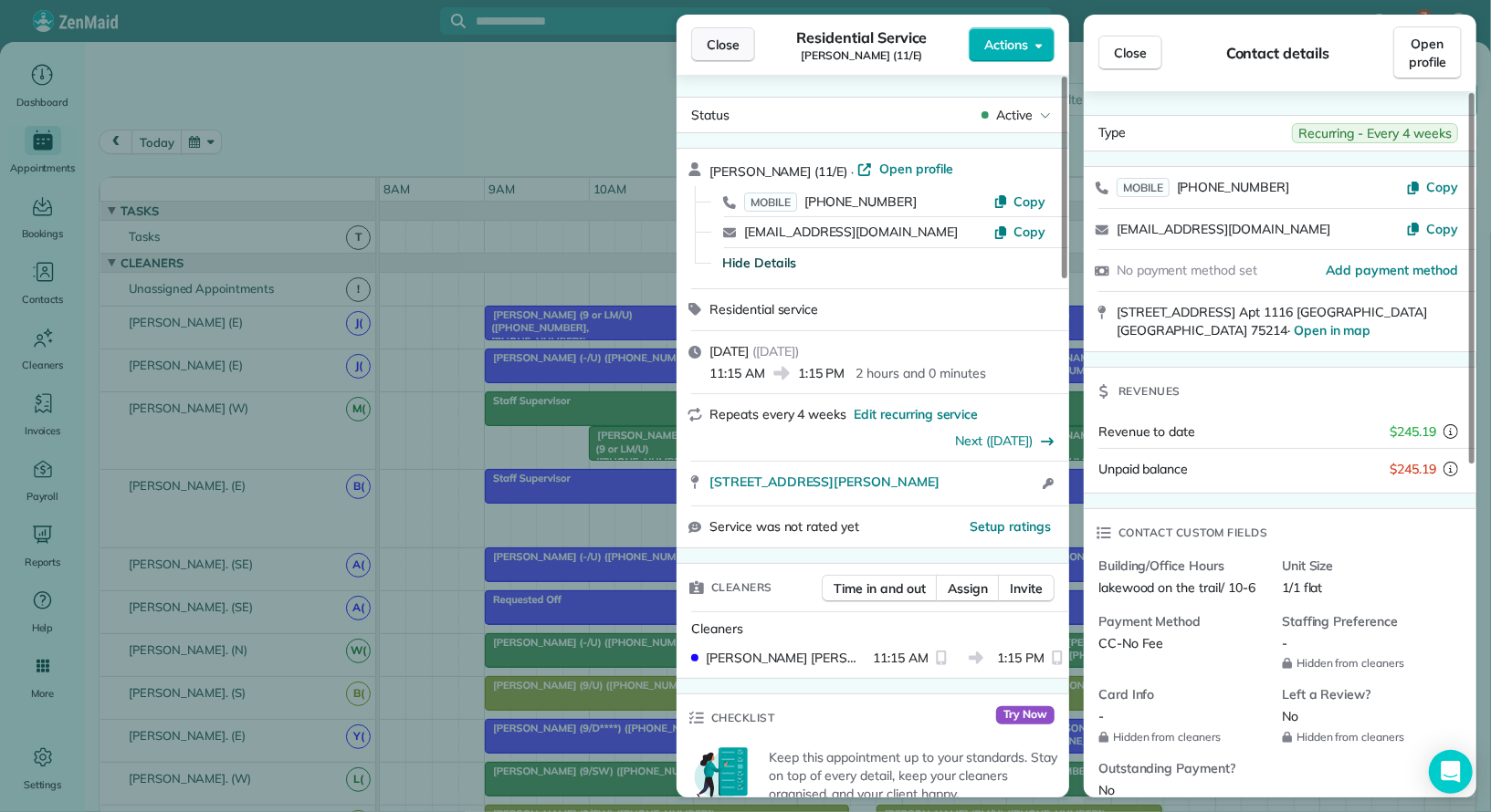
click at [721, 39] on span "Close" at bounding box center [722, 44] width 33 height 18
